Goal: Information Seeking & Learning: Learn about a topic

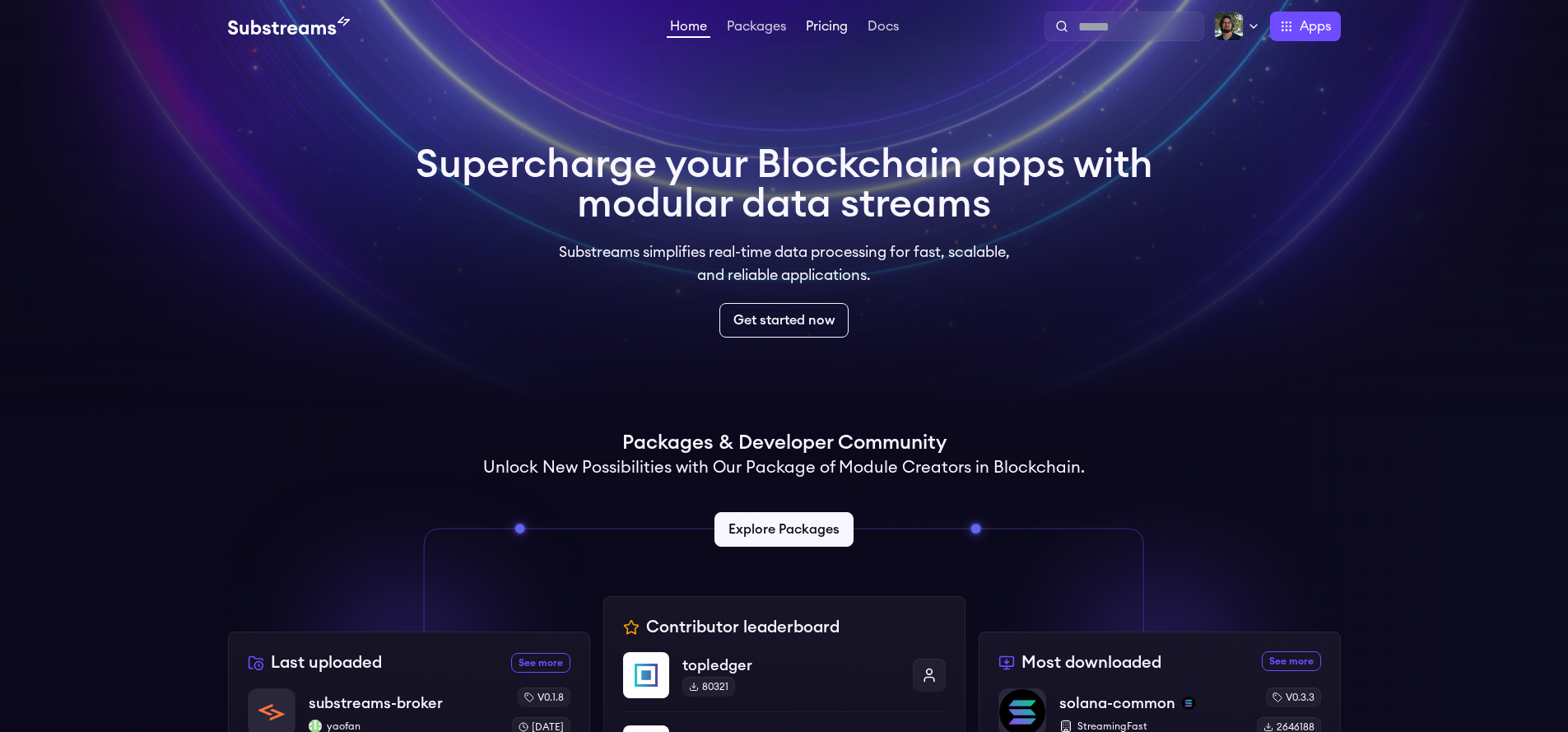
click at [815, 31] on link "Pricing" at bounding box center [826, 28] width 49 height 17
click at [880, 24] on link "Docs" at bounding box center [884, 28] width 38 height 17
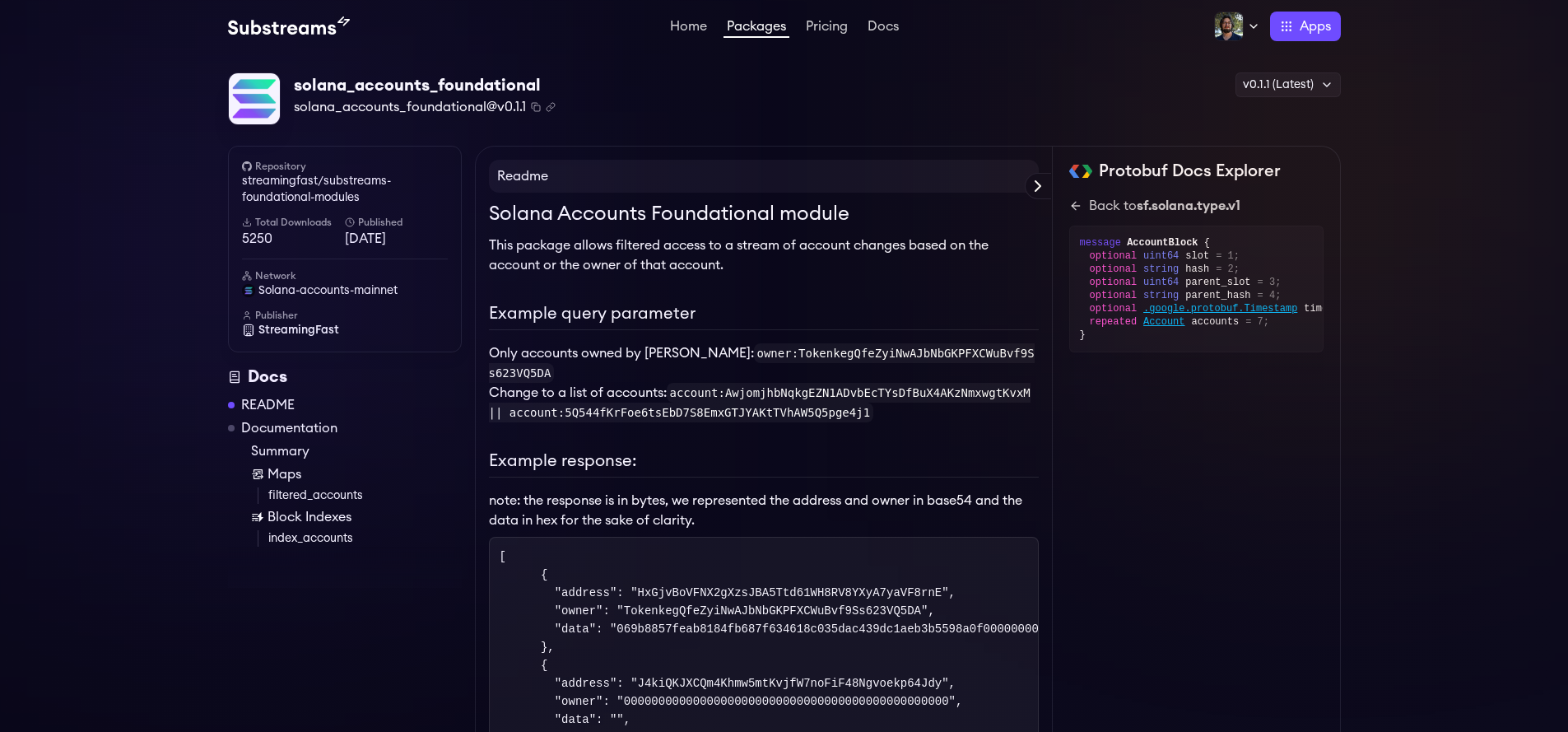
click at [754, 25] on link "Packages" at bounding box center [757, 29] width 65 height 18
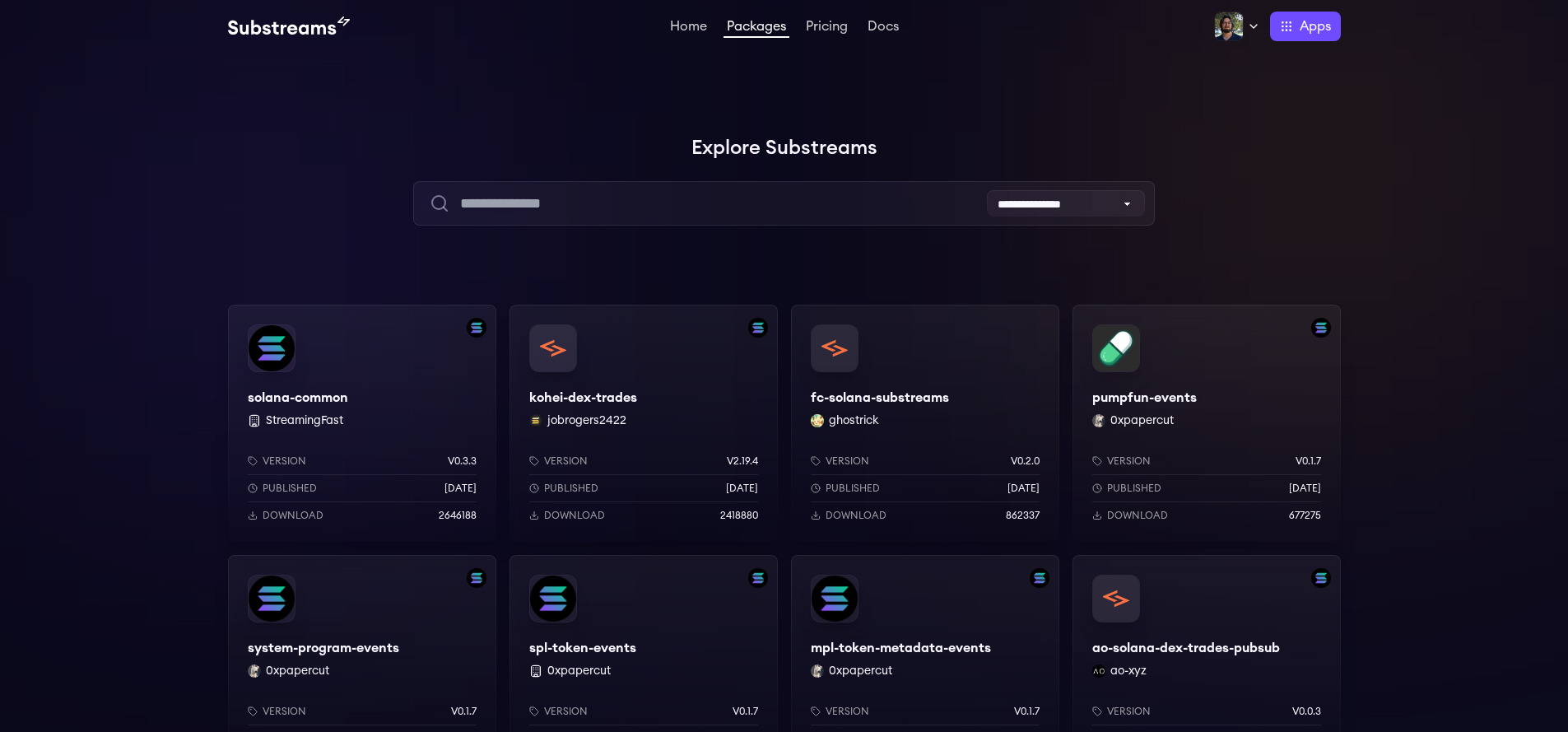
click at [324, 393] on div "solana-common StreamingFast Version v0.3.3 Published 8 months ago Download 2646…" at bounding box center [362, 422] width 268 height 237
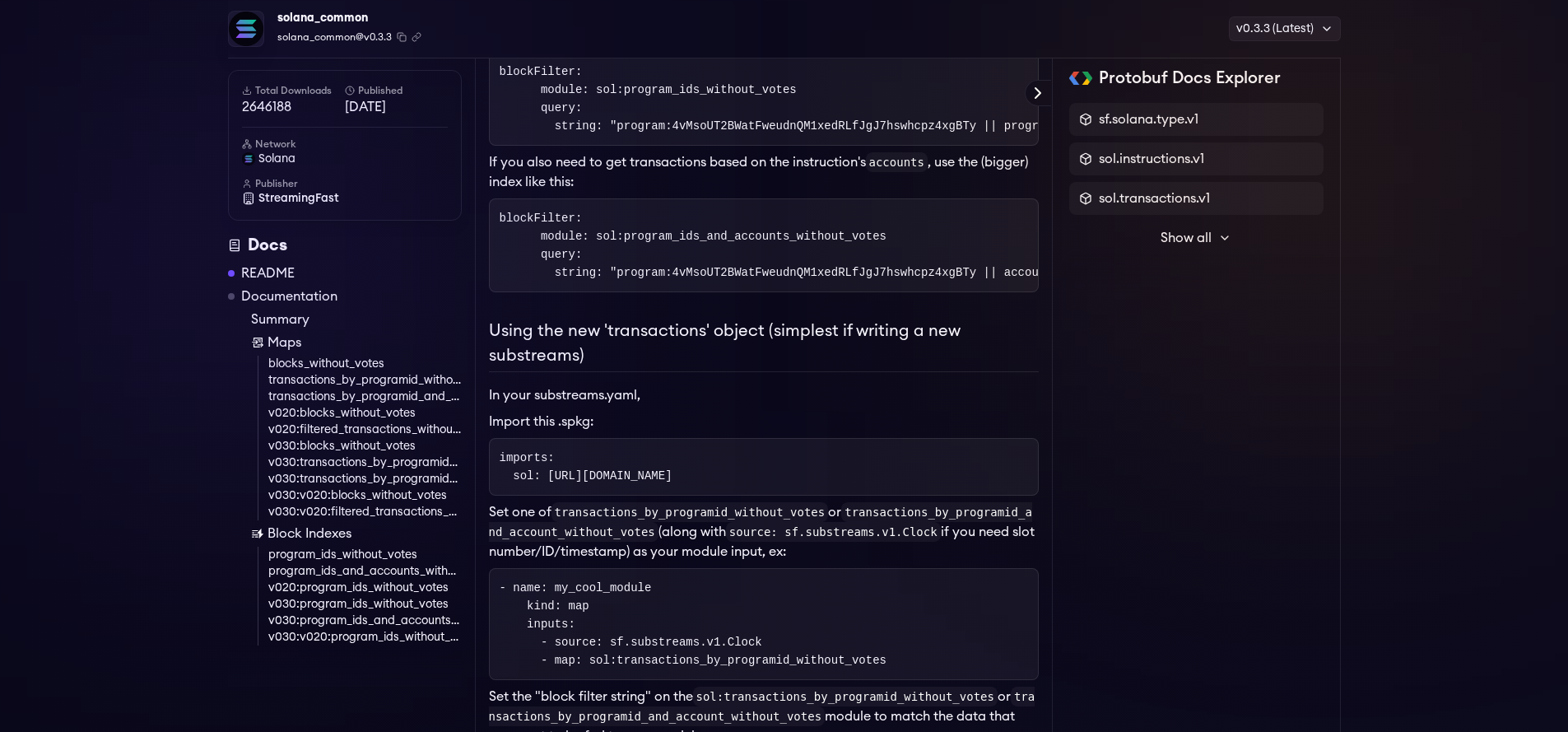
scroll to position [790, 0]
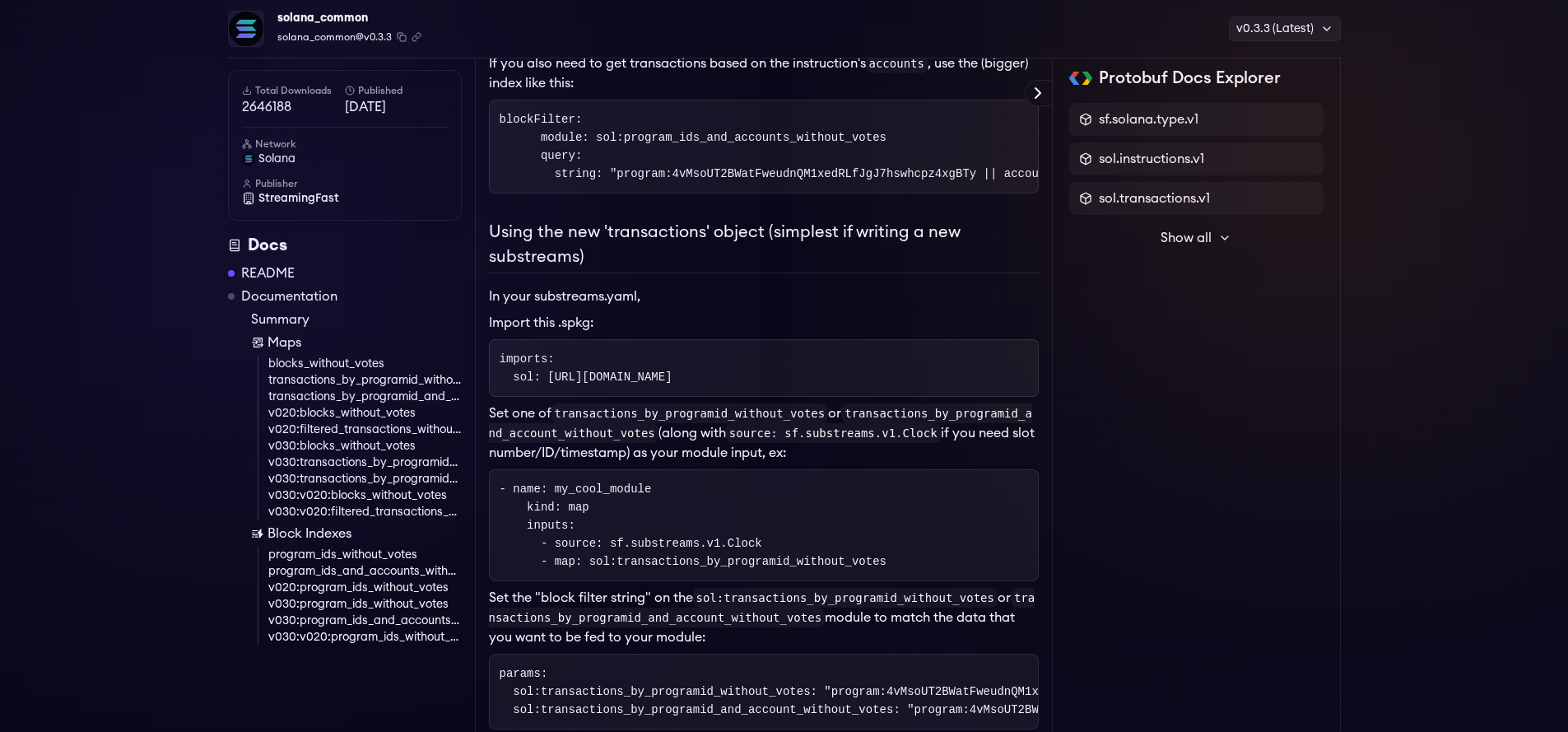
click at [442, 433] on link "v020:filtered_transactions_without_votes" at bounding box center [365, 430] width 193 height 17
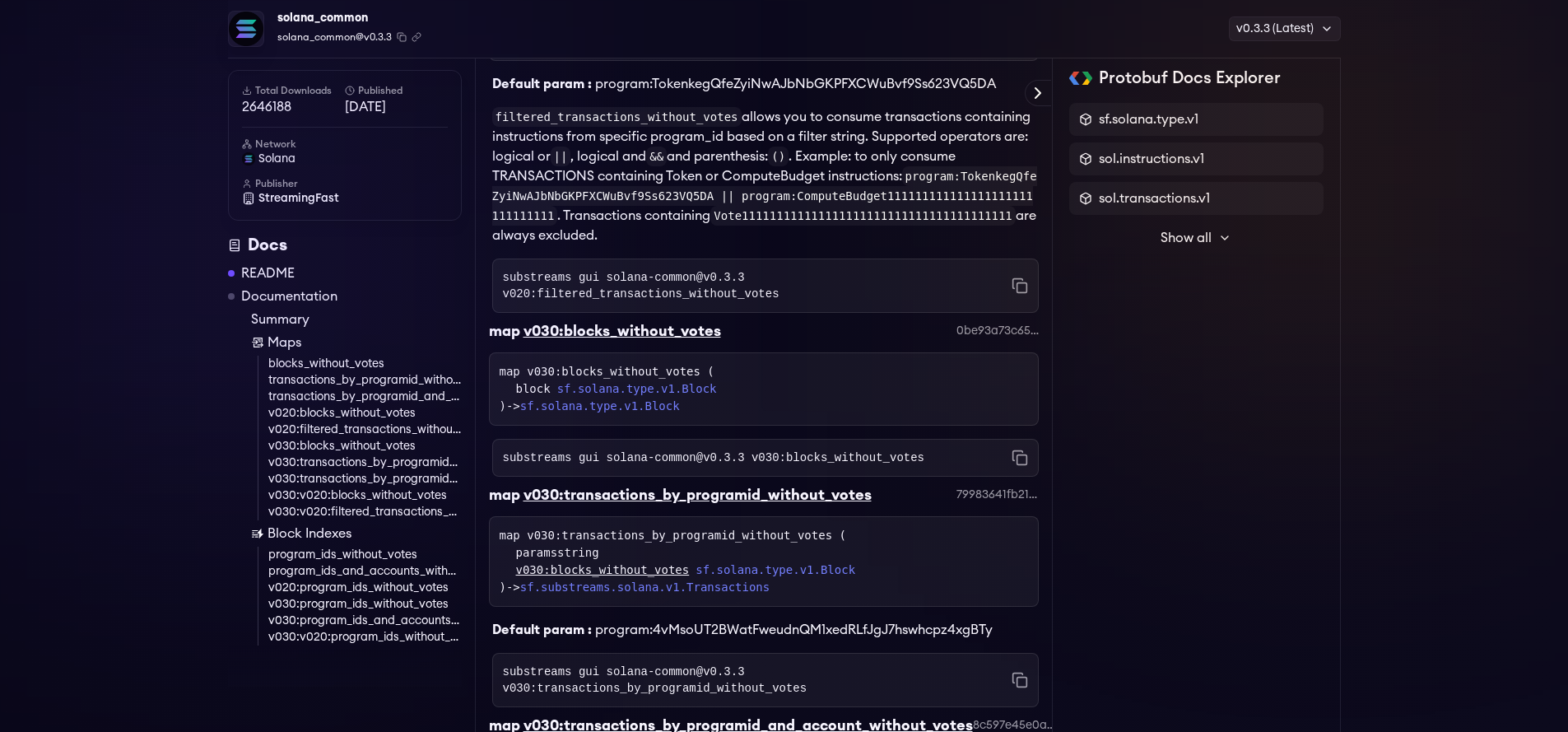
click at [392, 499] on link "v030:v020:blocks_without_votes" at bounding box center [365, 495] width 193 height 17
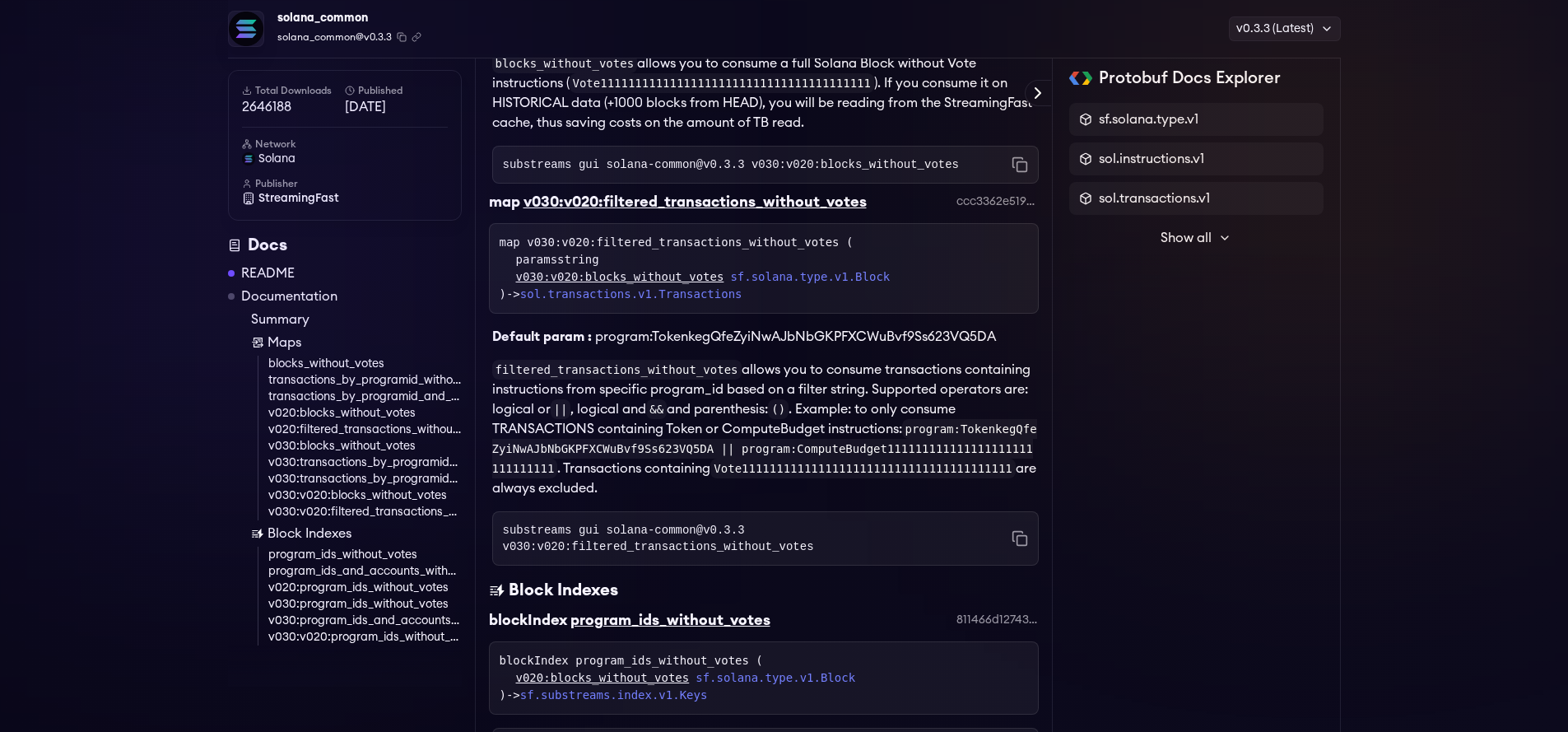
scroll to position [5144, 0]
click at [677, 12] on link "sf.solana.type.v1.Block" at bounding box center [637, 2] width 159 height 17
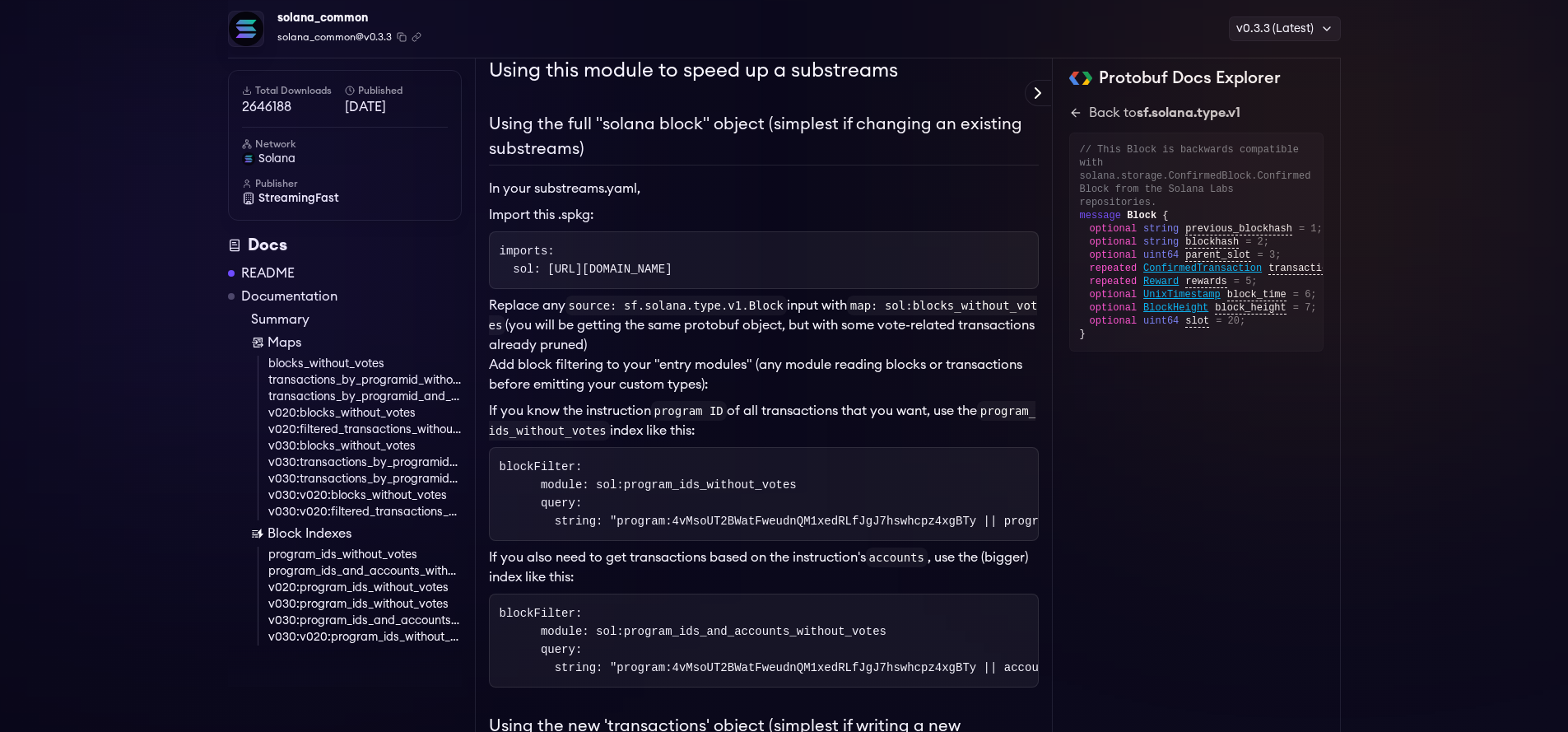
scroll to position [494, 0]
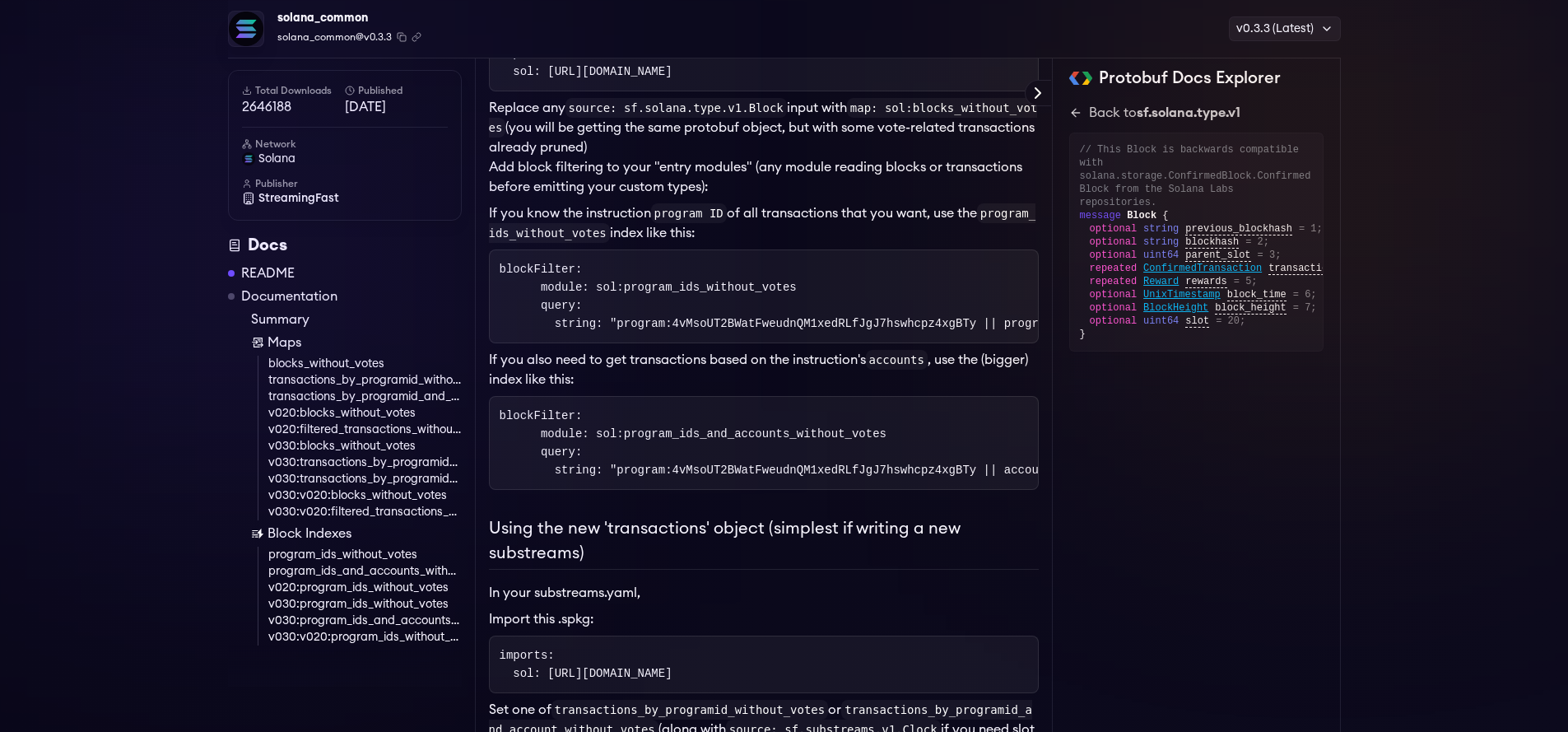
click at [371, 556] on link "program_ids_without_votes" at bounding box center [365, 555] width 193 height 17
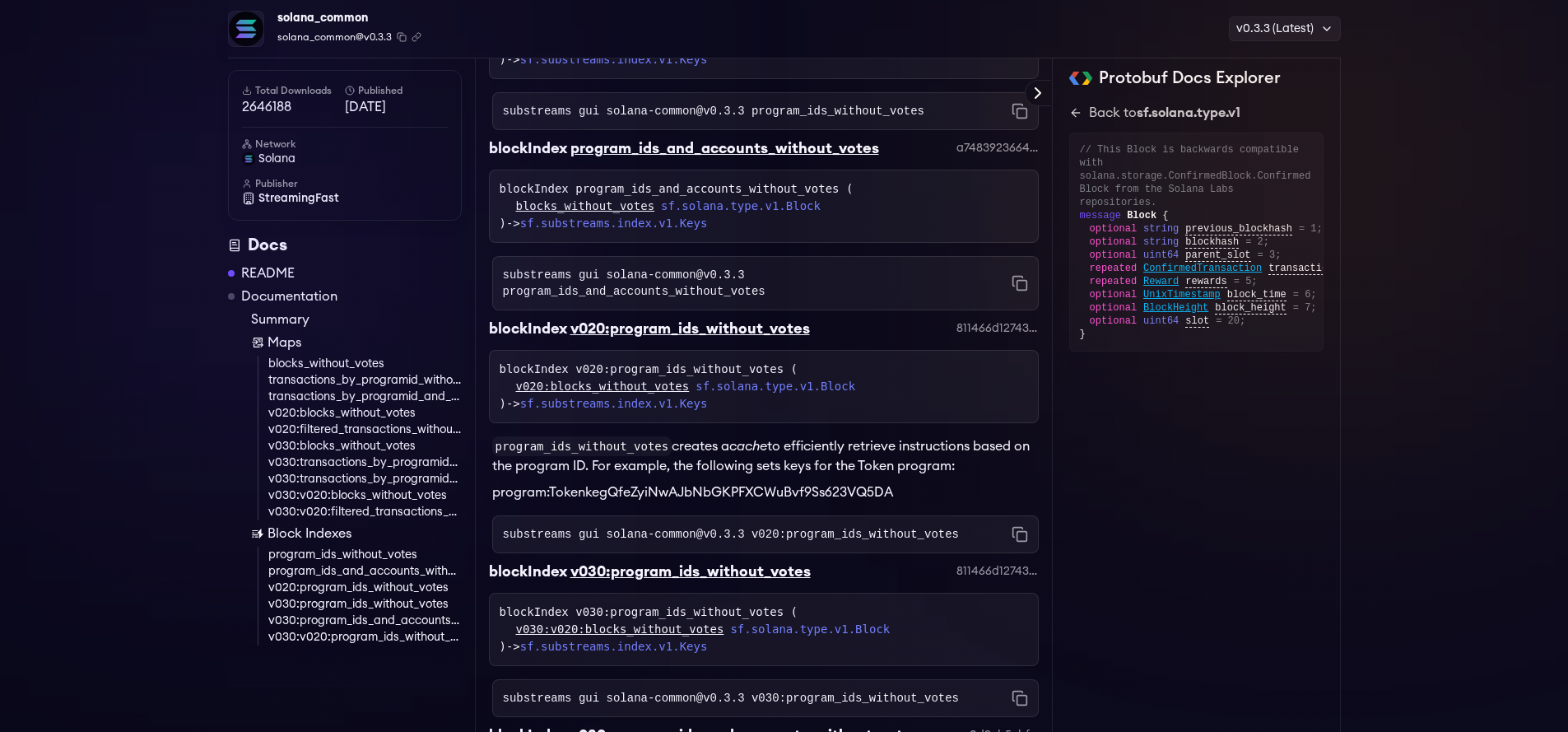
scroll to position [5823, 0]
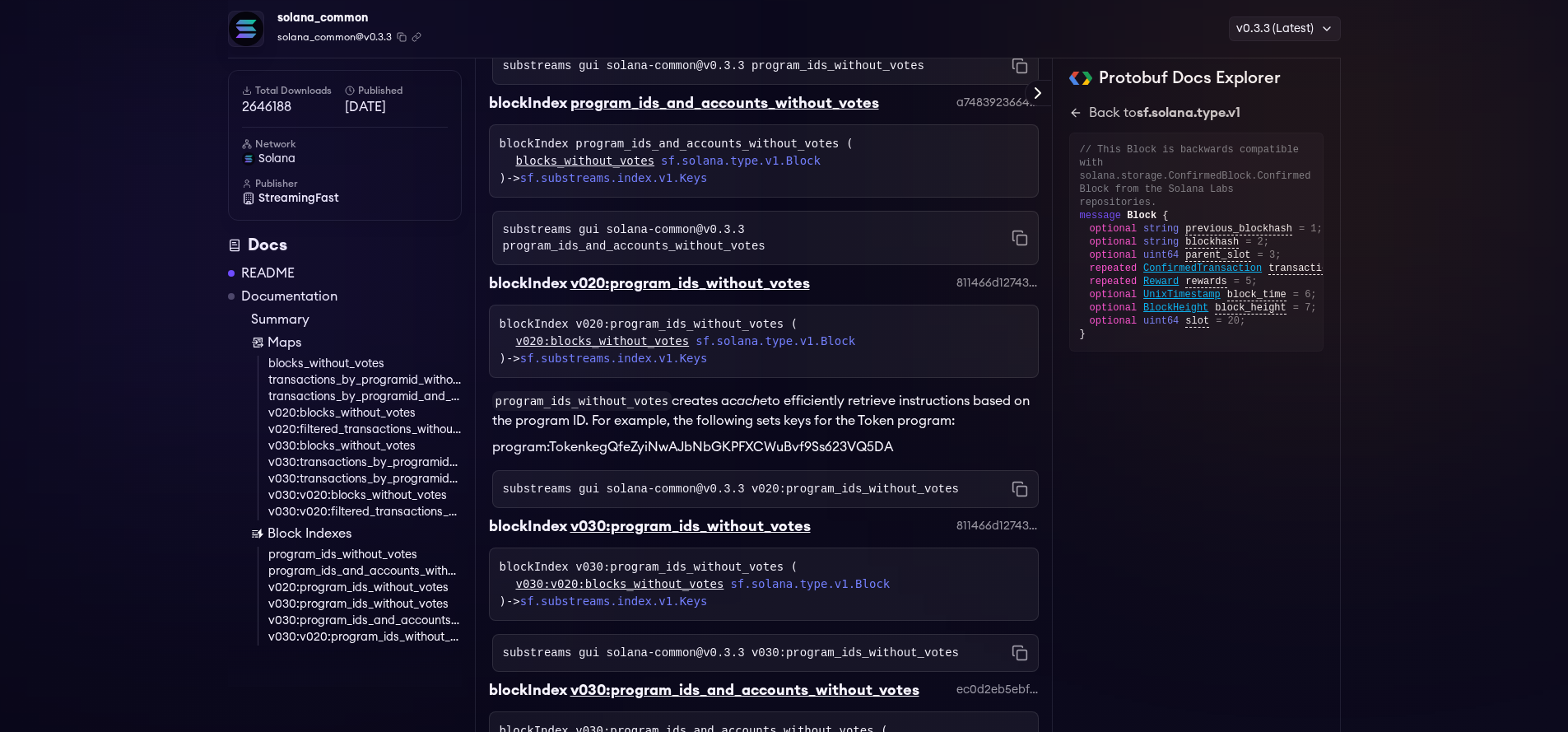
click at [346, 636] on link "v030:v020:program_ids_without_votes" at bounding box center [365, 637] width 193 height 17
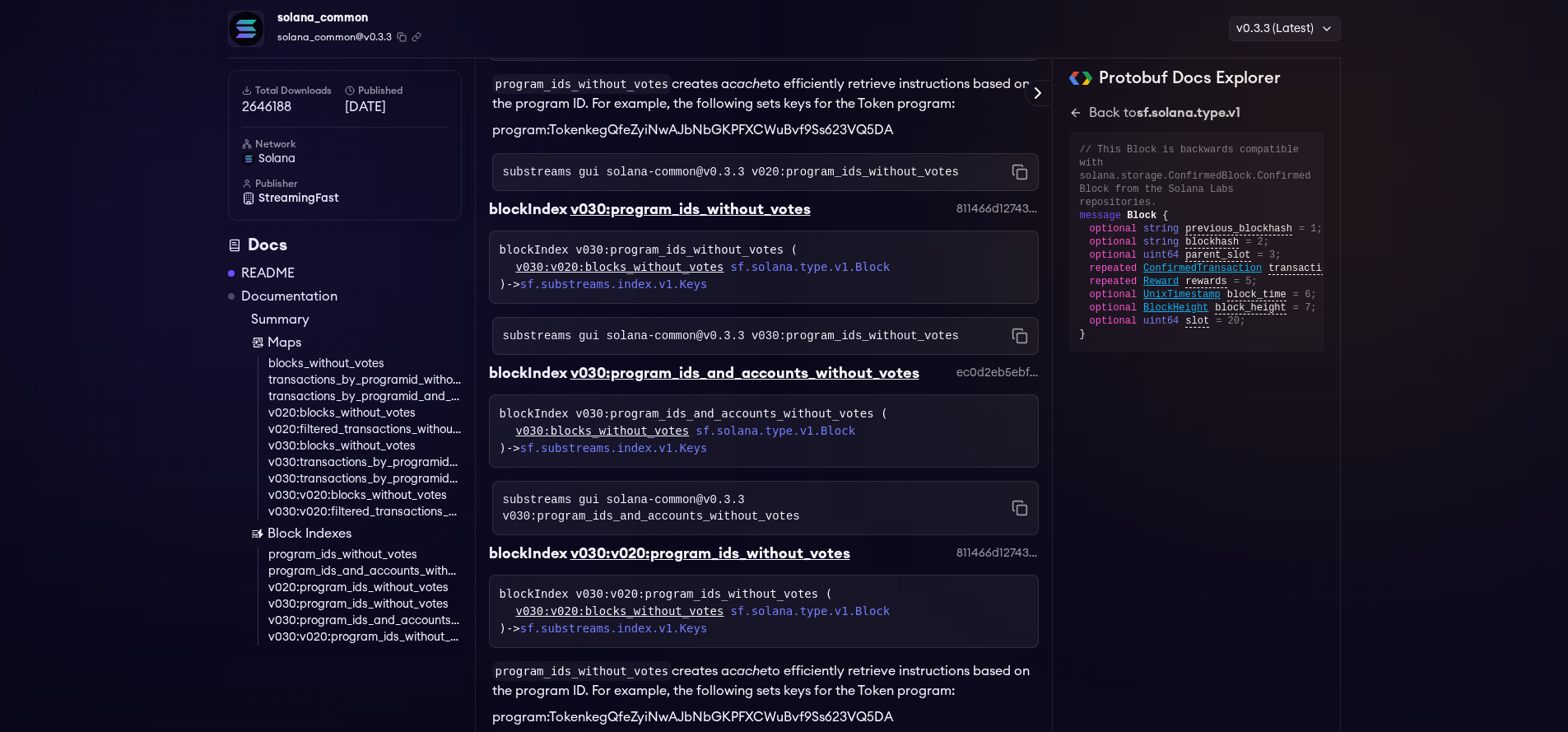
scroll to position [5449, 0]
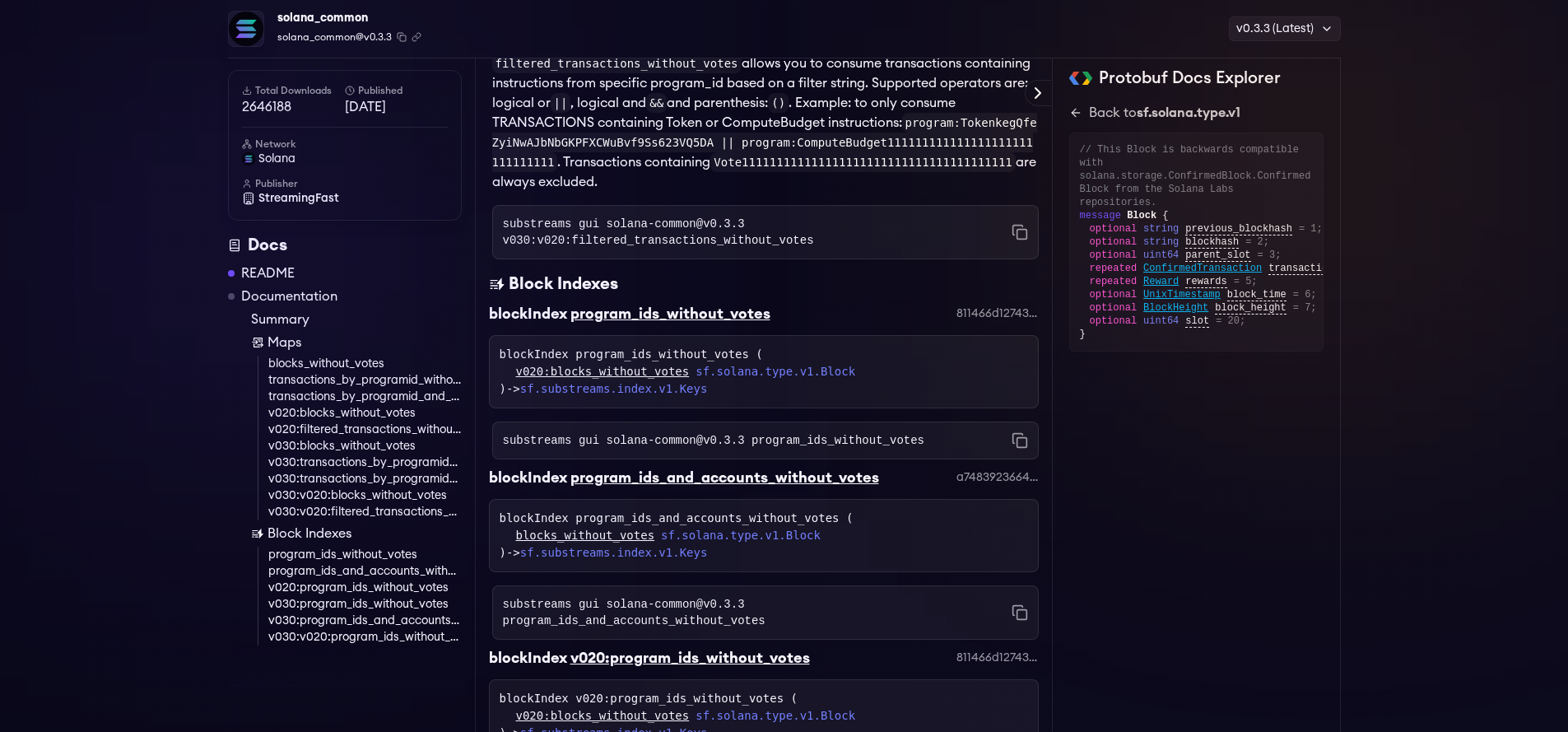
click at [329, 16] on div "solana_common" at bounding box center [349, 18] width 144 height 23
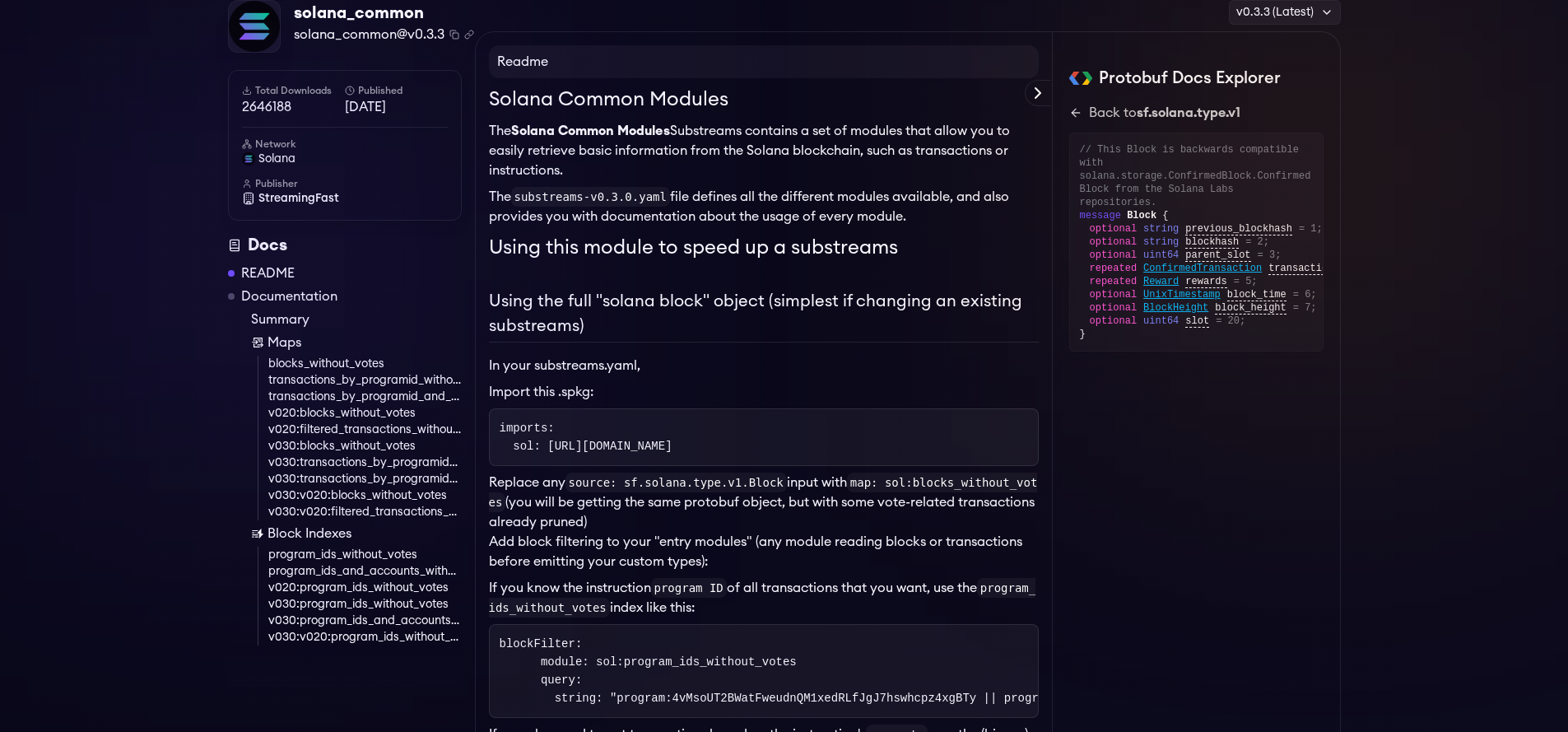
scroll to position [0, 0]
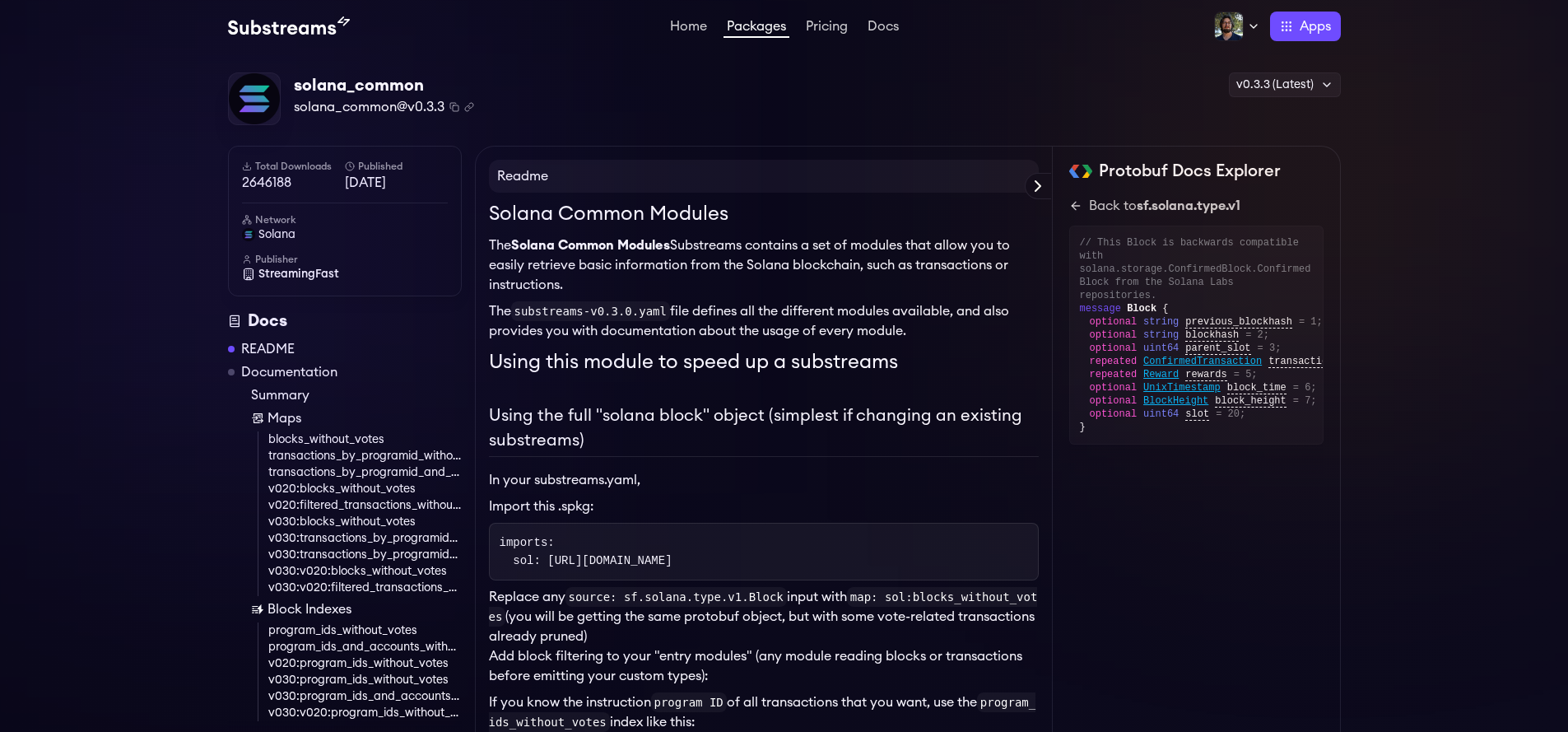
click at [764, 43] on div "Home Packages Pricing Docs Home Packages Pricing Docs Profile Publish Settings …" at bounding box center [784, 26] width 1568 height 52
click at [768, 26] on link "Packages" at bounding box center [757, 29] width 65 height 18
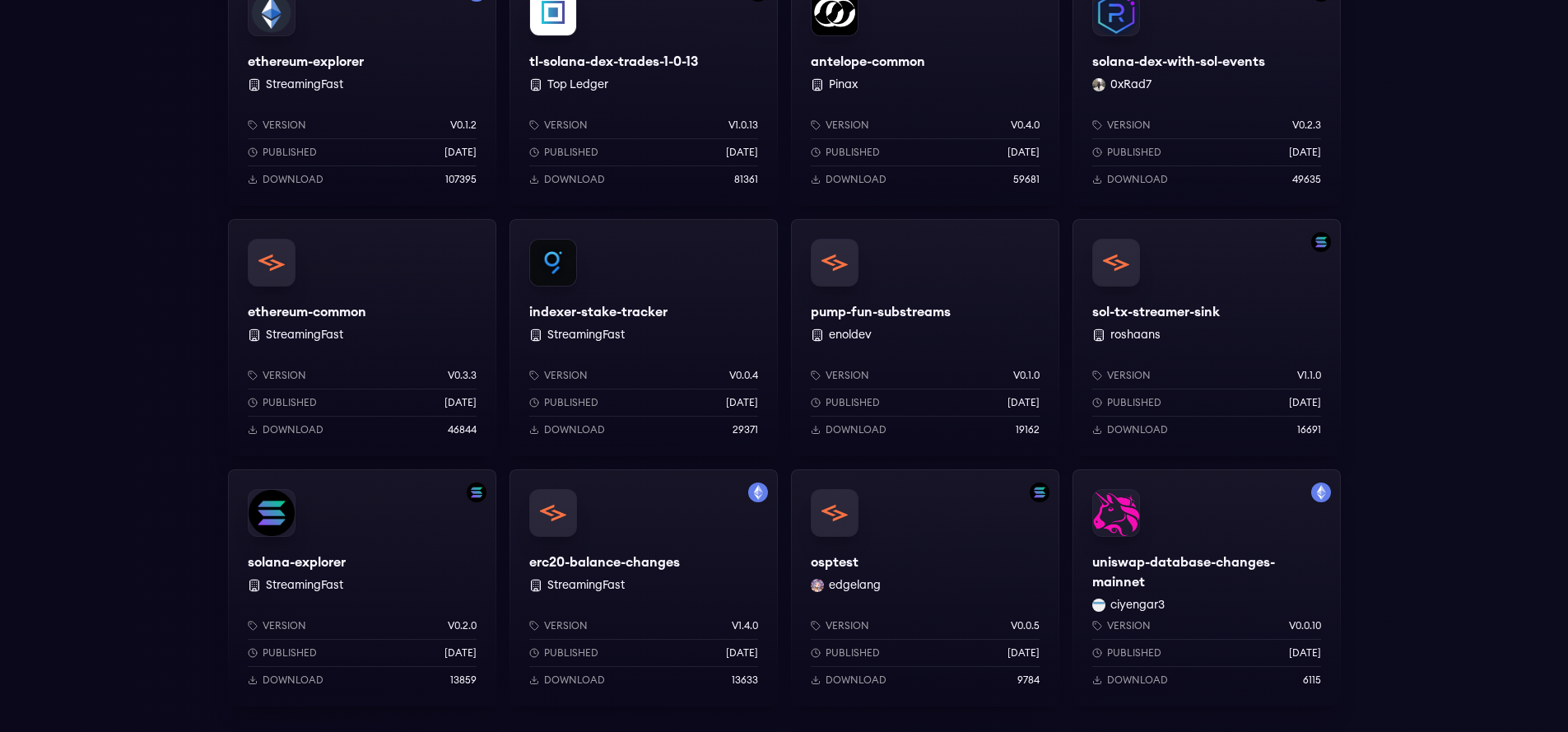
scroll to position [1186, 0]
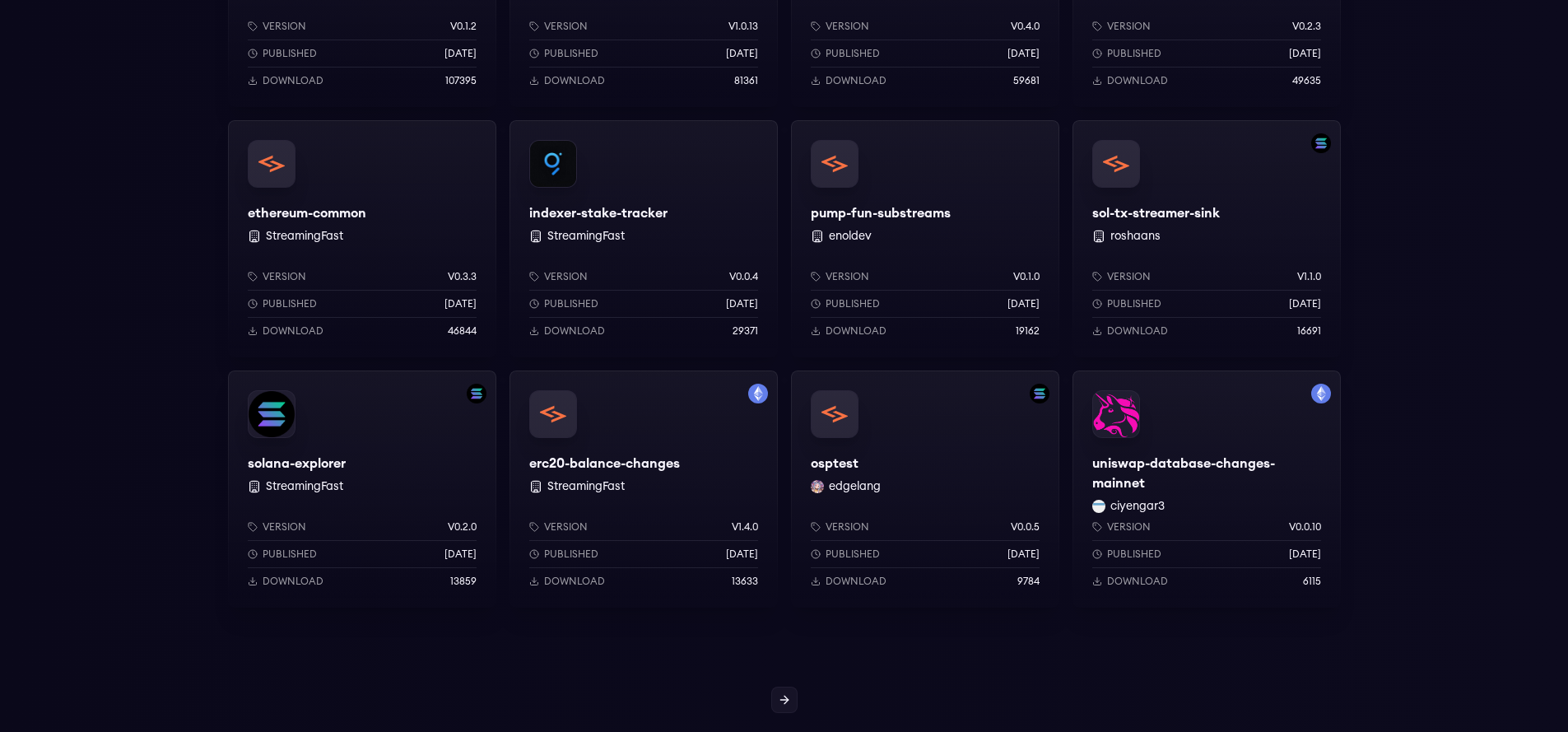
click at [295, 456] on div "solana-explorer StreamingFast Version v0.2.0 Published 1 years ago Download 138…" at bounding box center [362, 488] width 268 height 237
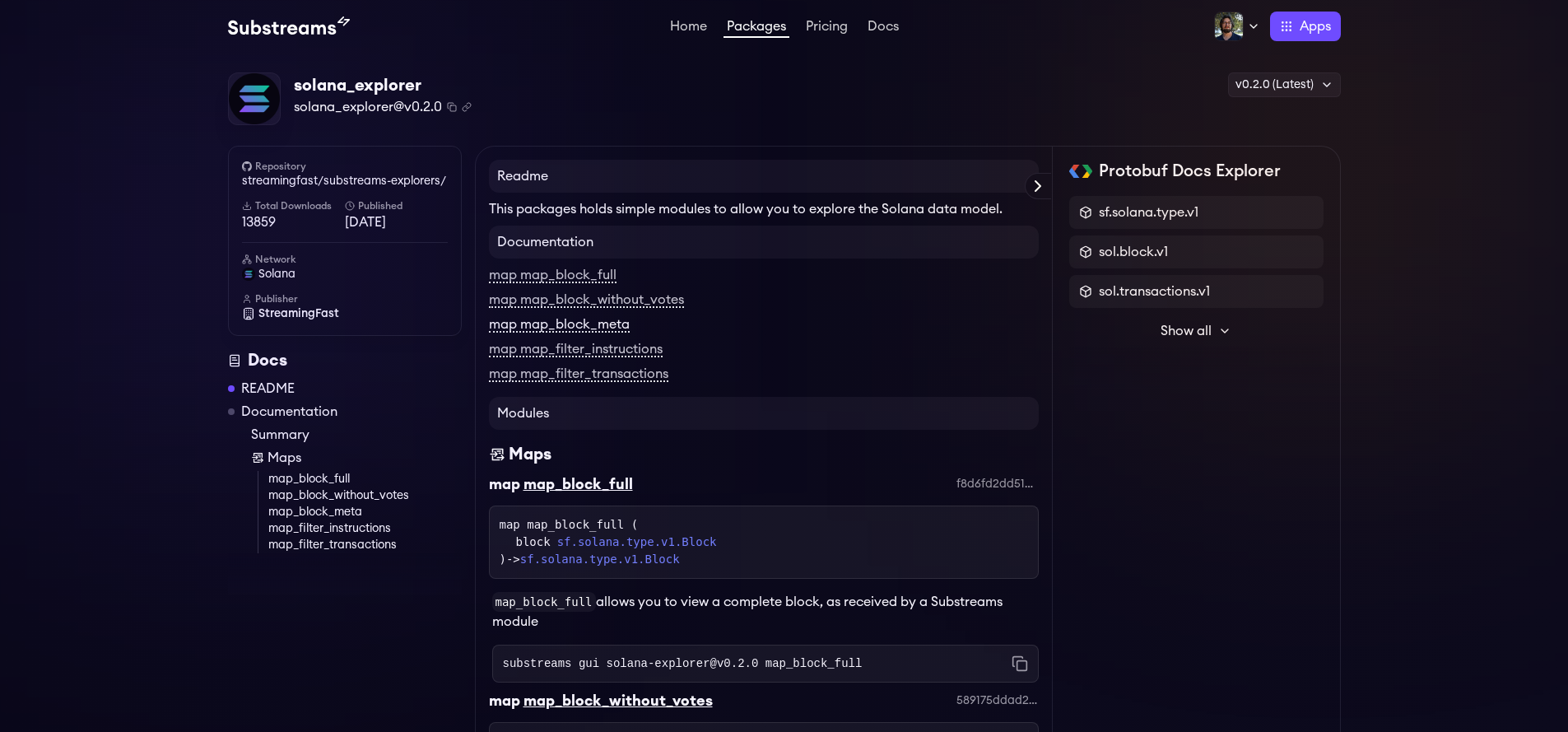
click at [575, 326] on link "map map_block_meta" at bounding box center [560, 325] width 141 height 15
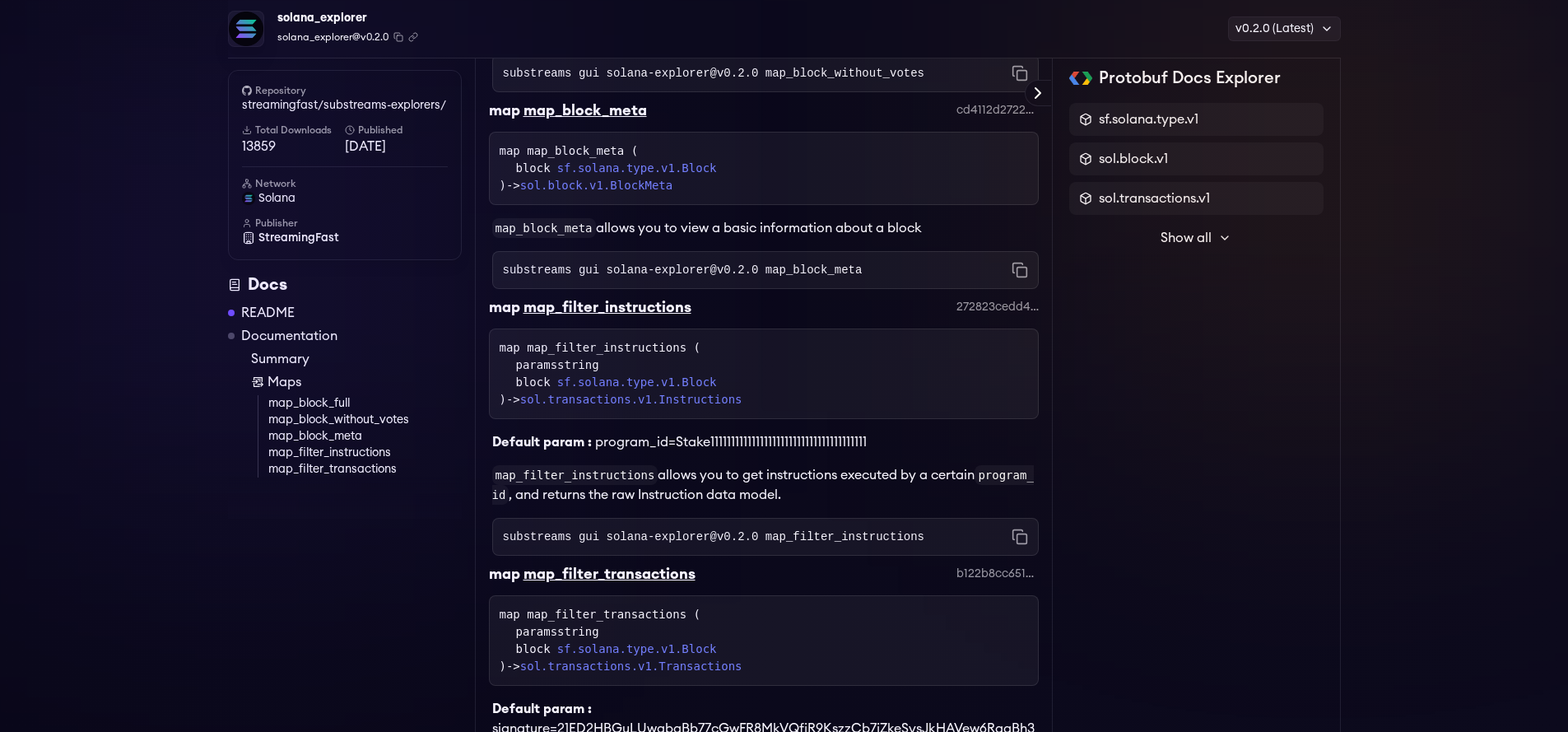
scroll to position [788, 0]
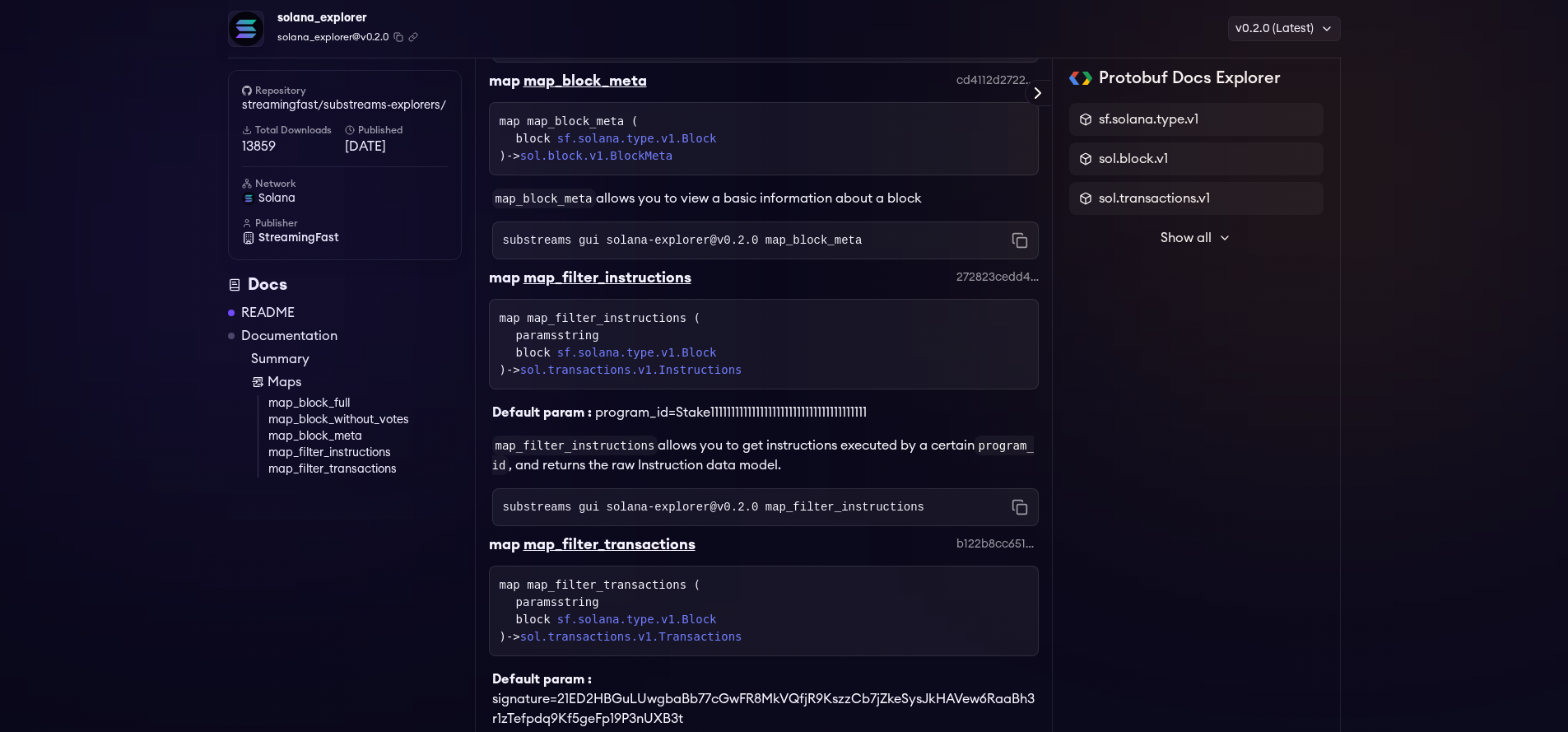
click at [677, 143] on link "sf.solana.type.v1.Block" at bounding box center [637, 138] width 159 height 17
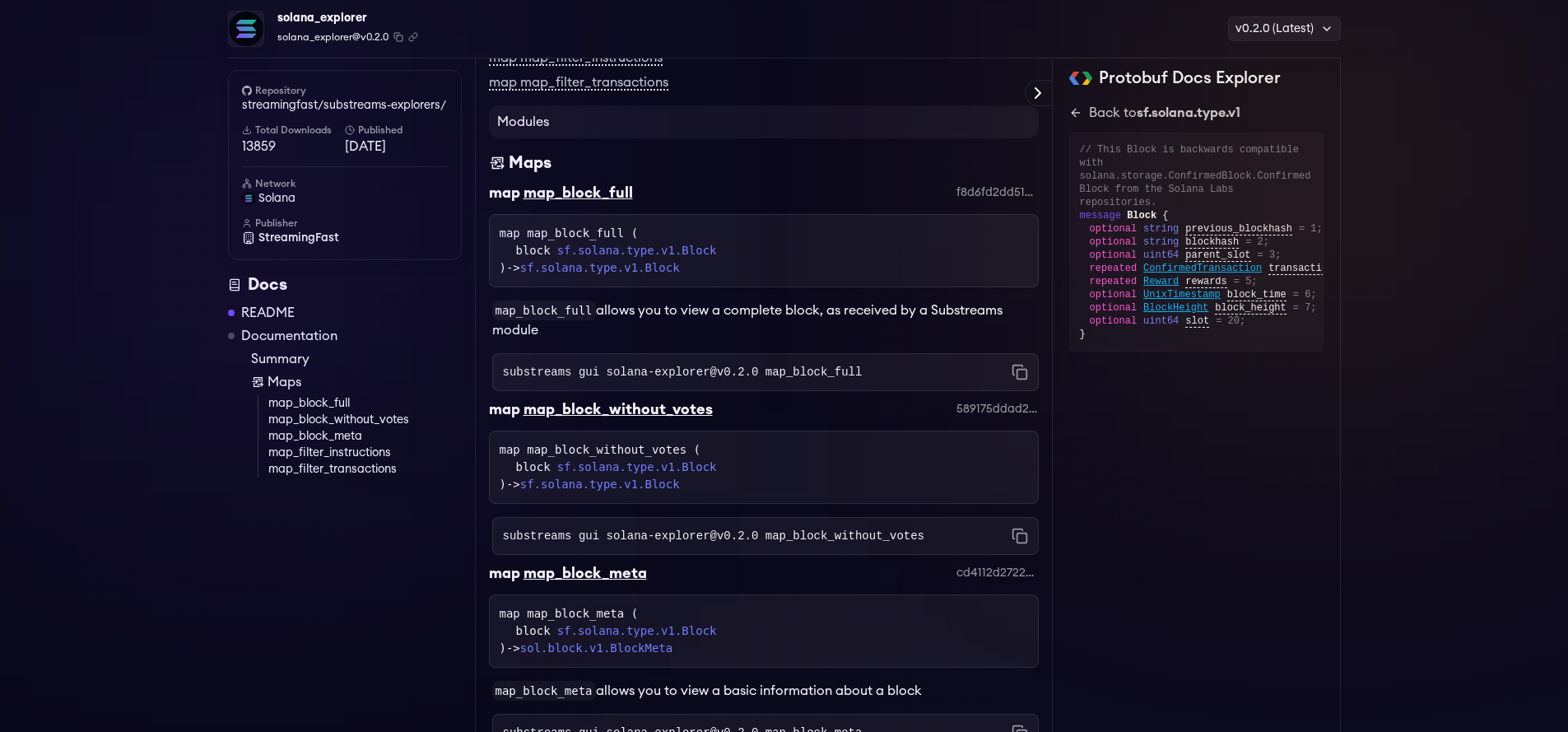
scroll to position [395, 0]
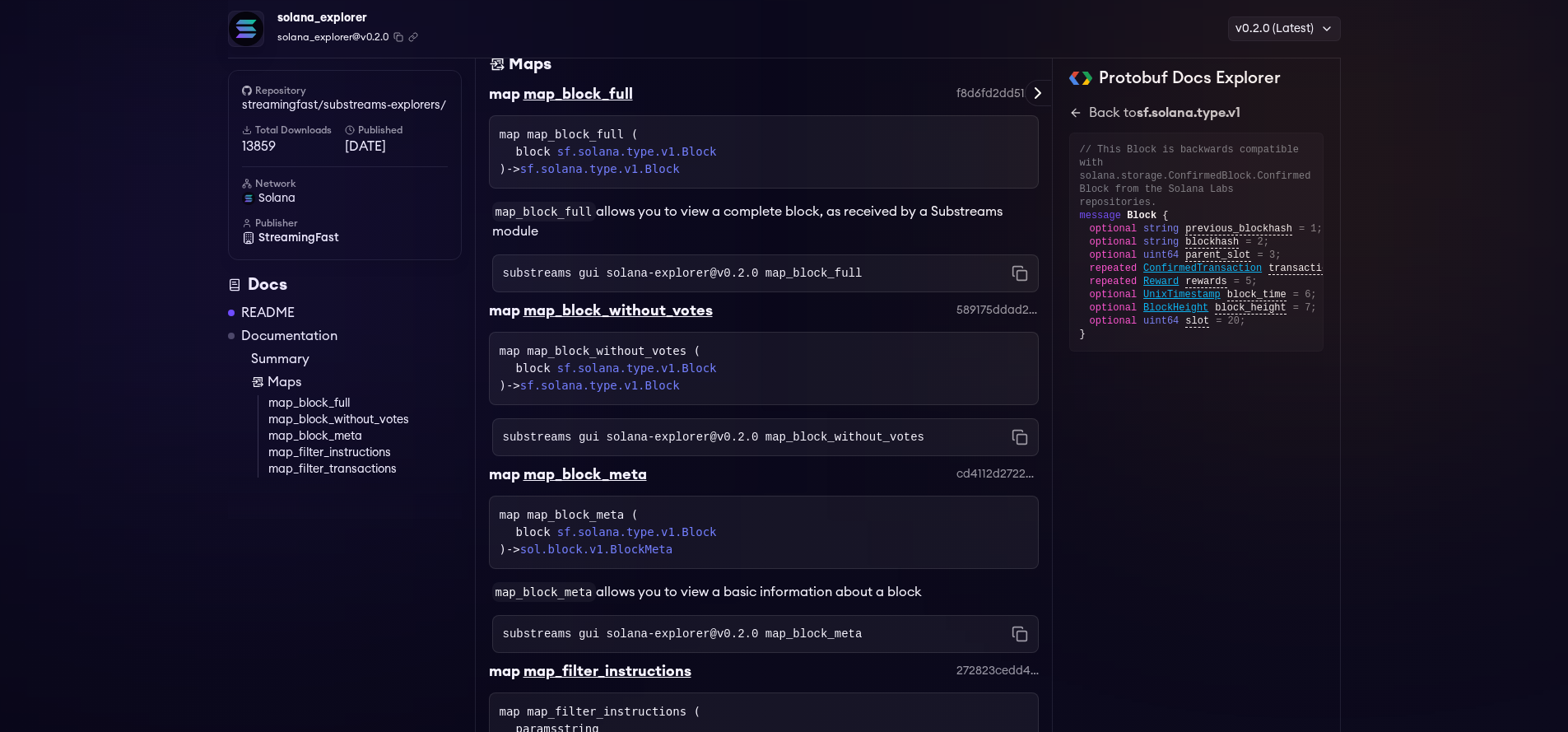
click at [661, 564] on div "map map_block_meta ( block sf.solana.type.v1.Block ) -> sol.block.v1.BlockMeta" at bounding box center [764, 532] width 550 height 73
click at [662, 554] on link "sol.block.v1.BlockMeta" at bounding box center [596, 549] width 153 height 13
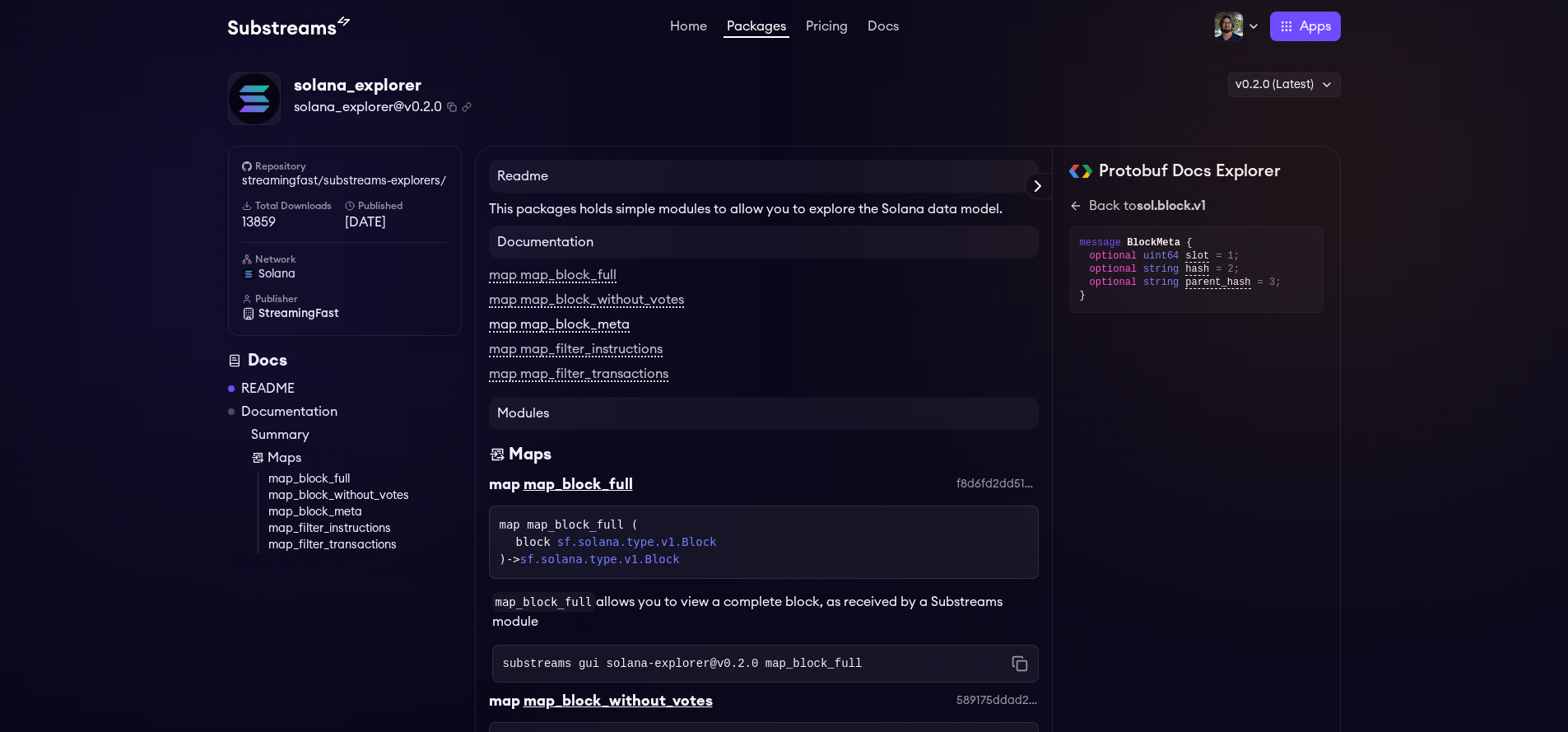
click at [607, 329] on link "map map_block_meta" at bounding box center [560, 325] width 141 height 15
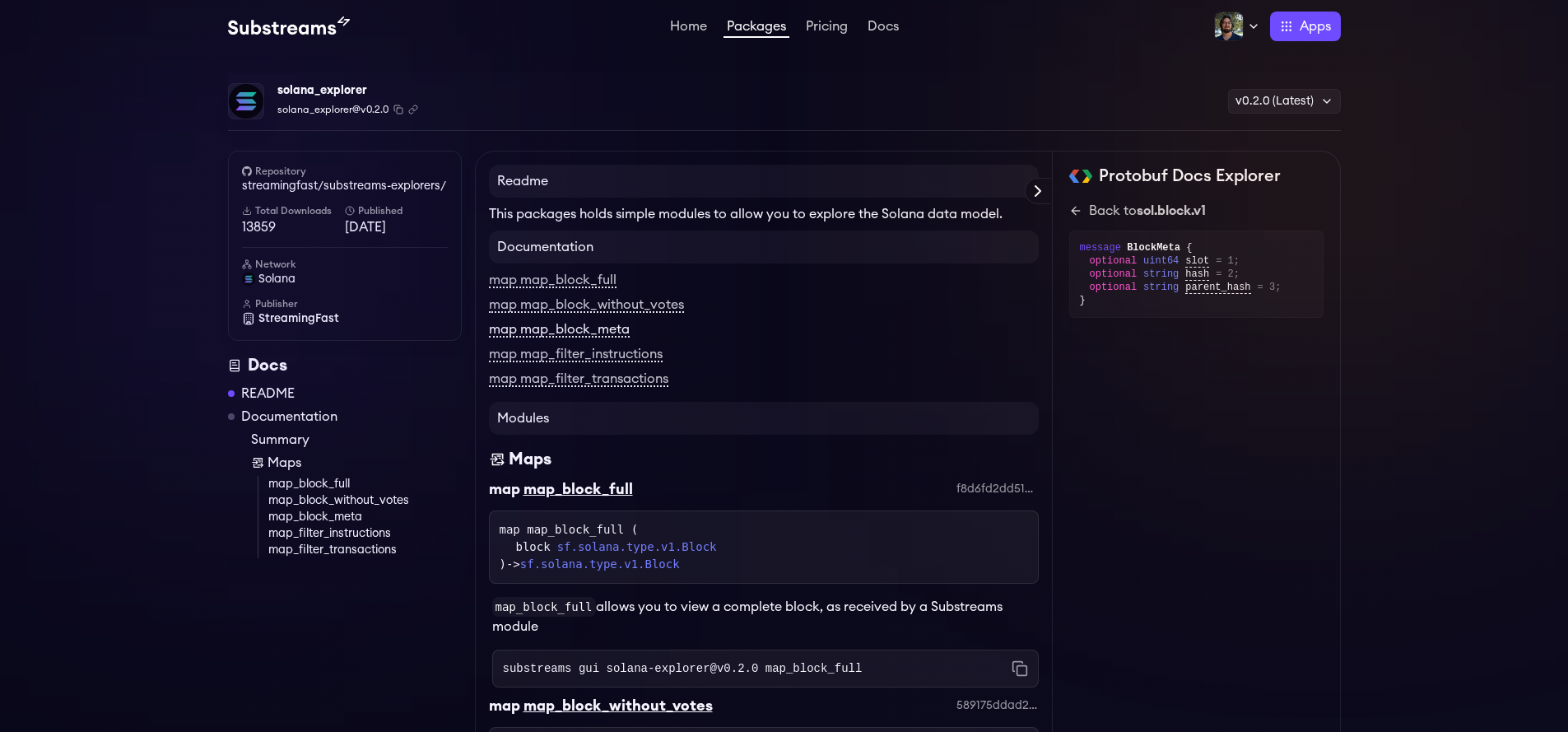
scroll to position [788, 0]
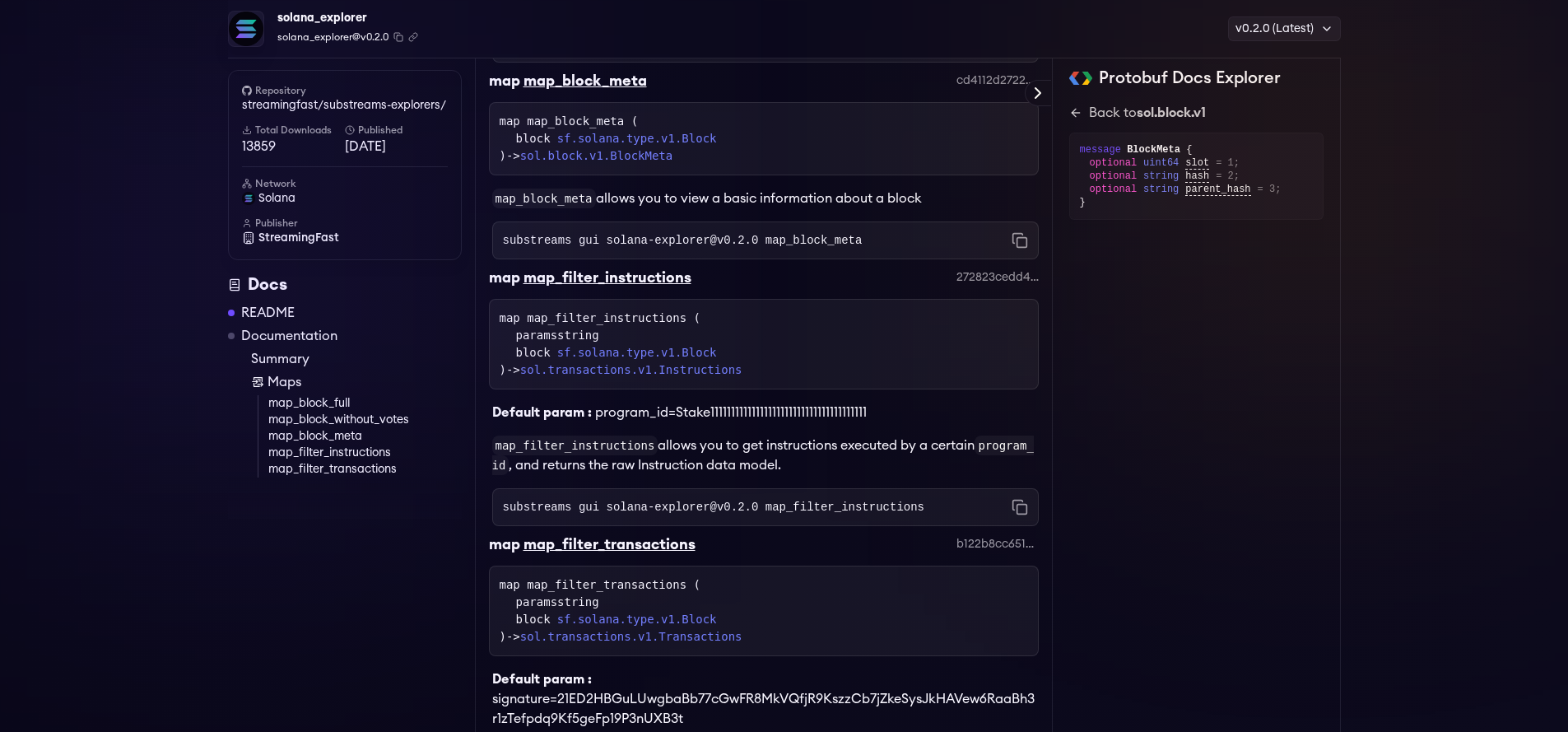
click at [339, 405] on link "map_block_full" at bounding box center [365, 403] width 193 height 17
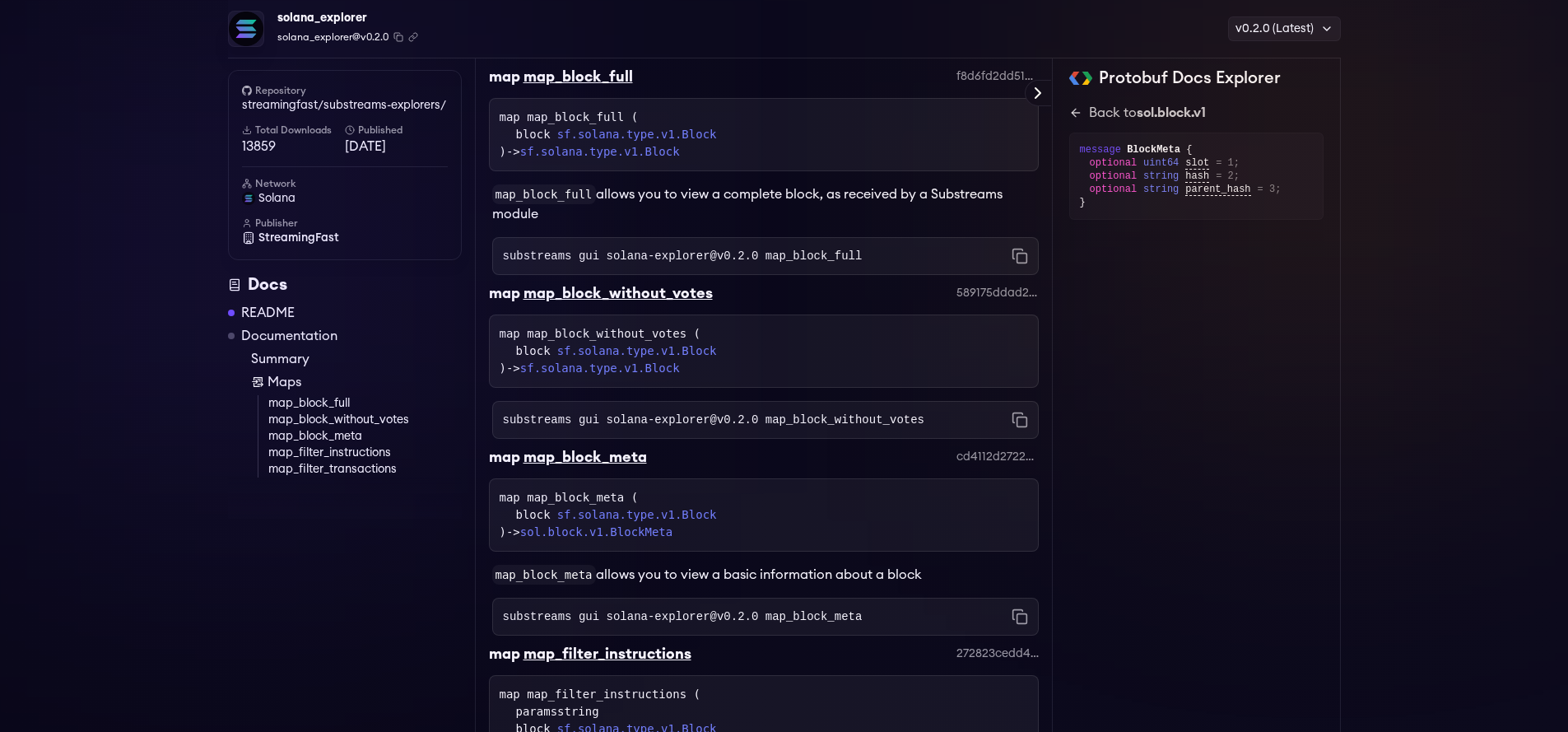
click at [338, 415] on link "map_block_without_votes" at bounding box center [365, 420] width 193 height 17
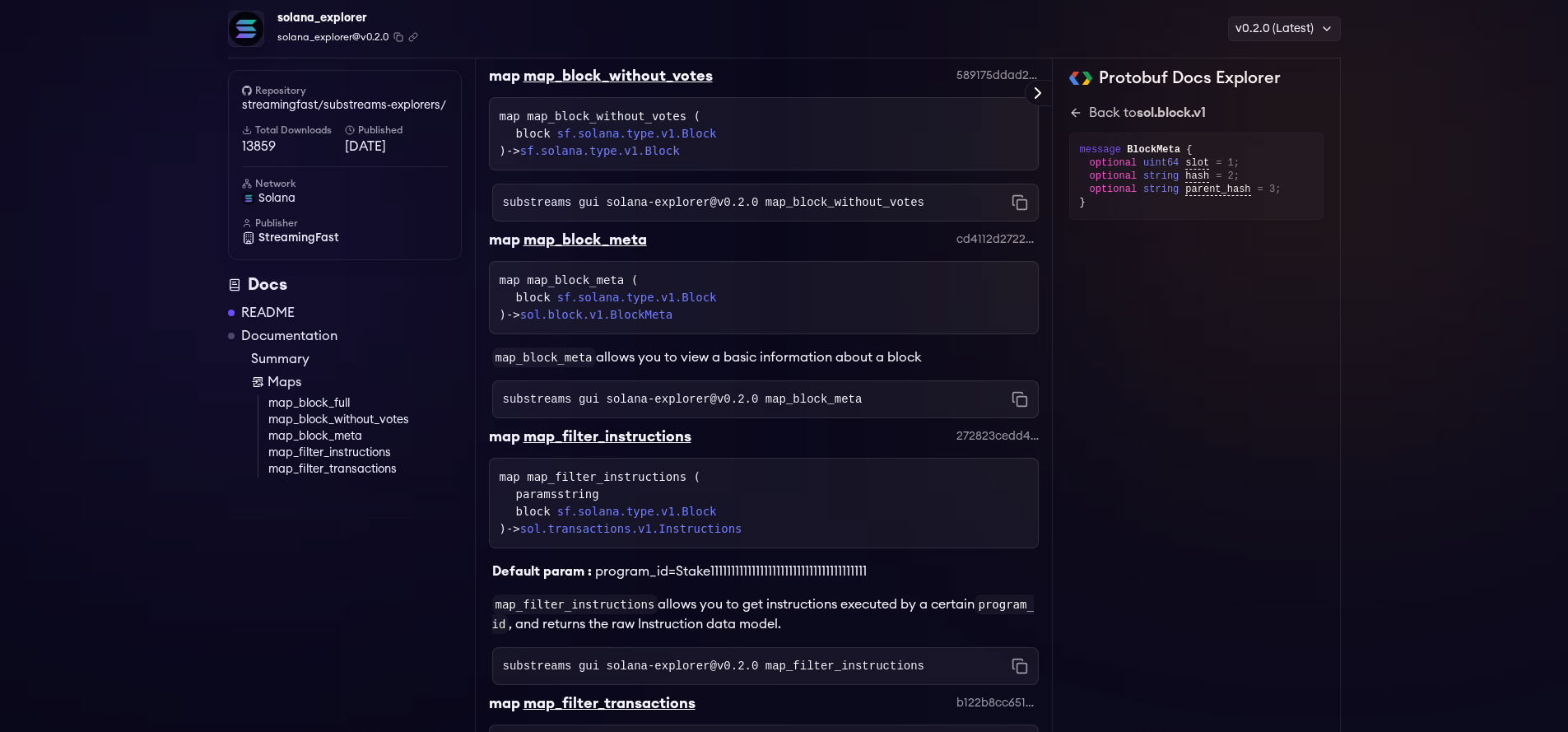
click at [360, 427] on link "map_block_without_votes" at bounding box center [365, 420] width 193 height 17
click at [349, 442] on link "map_block_meta" at bounding box center [365, 436] width 193 height 17
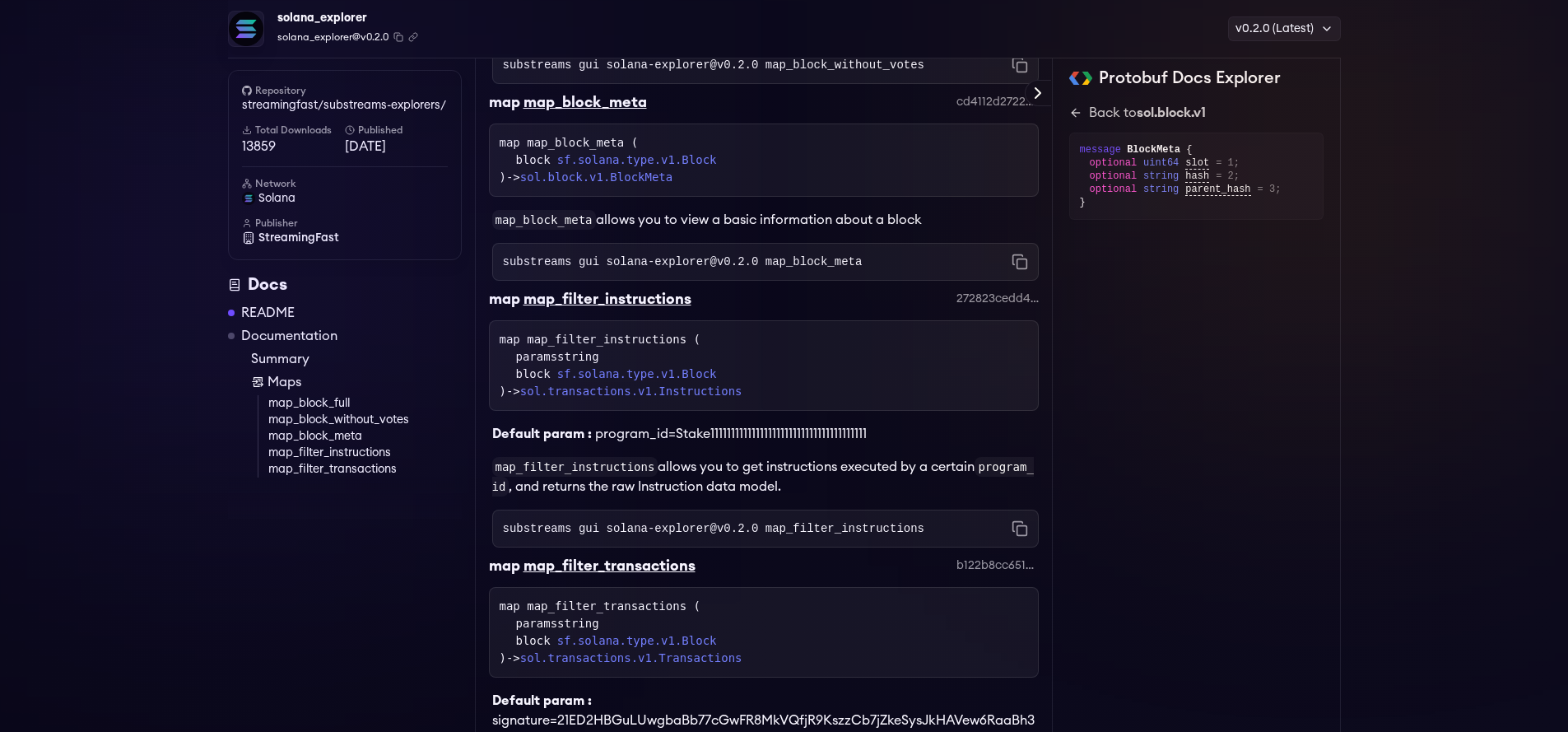
scroll to position [793, 0]
